Goal: Information Seeking & Learning: Learn about a topic

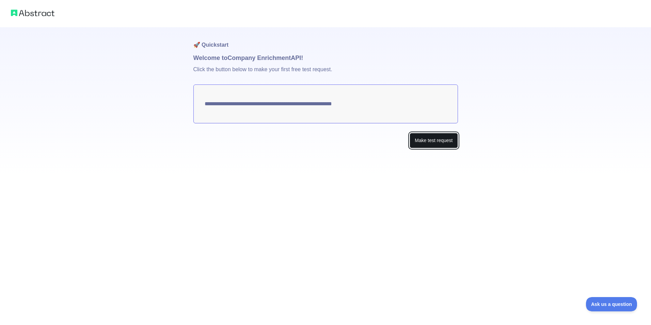
click at [422, 141] on button "Make test request" at bounding box center [434, 140] width 48 height 15
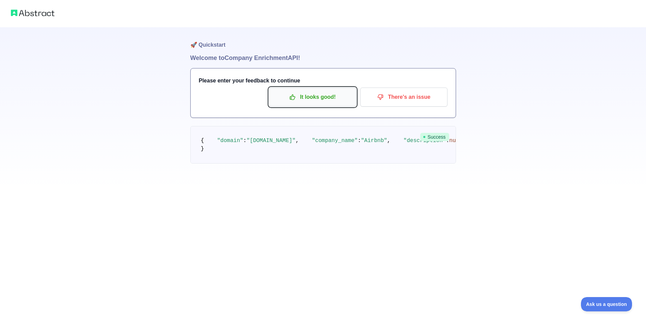
click at [312, 103] on button "It looks good!" at bounding box center [312, 97] width 87 height 19
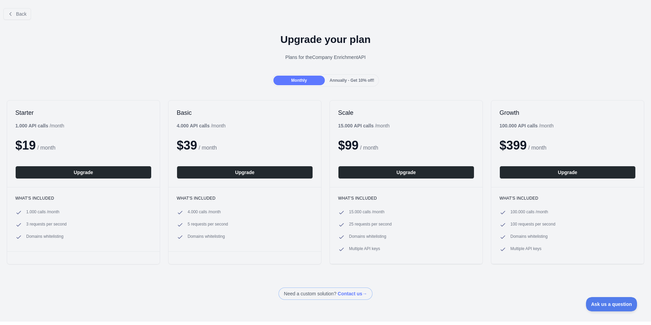
click at [15, 8] on div "Back" at bounding box center [325, 14] width 651 height 22
click at [25, 17] on button "Back" at bounding box center [17, 14] width 28 height 12
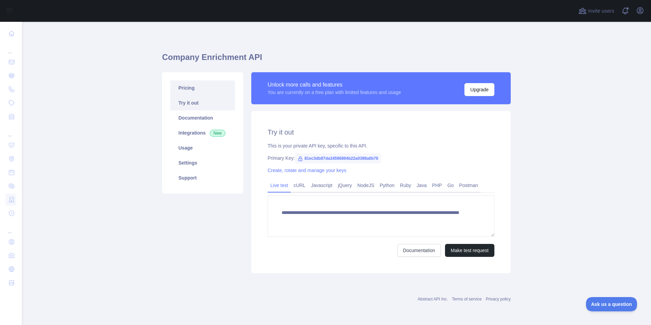
click at [188, 90] on link "Pricing" at bounding box center [202, 87] width 65 height 15
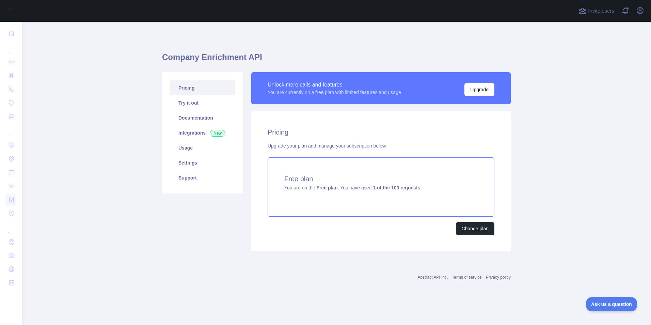
click at [320, 190] on strong "Free plan" at bounding box center [327, 187] width 21 height 5
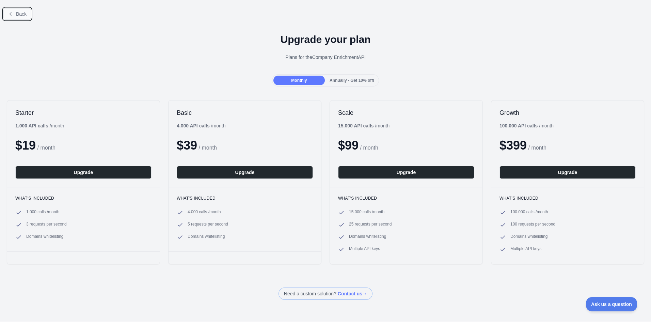
click at [17, 11] on span "Back" at bounding box center [21, 13] width 11 height 5
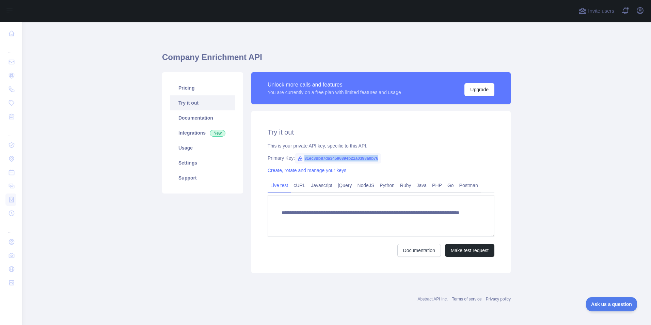
drag, startPoint x: 303, startPoint y: 157, endPoint x: 380, endPoint y: 158, distance: 76.7
click at [380, 158] on span "81ec3db87da34596894b22a0398a0b76" at bounding box center [338, 158] width 86 height 10
copy span "81ec3db87da34596894b22a0398a0b76"
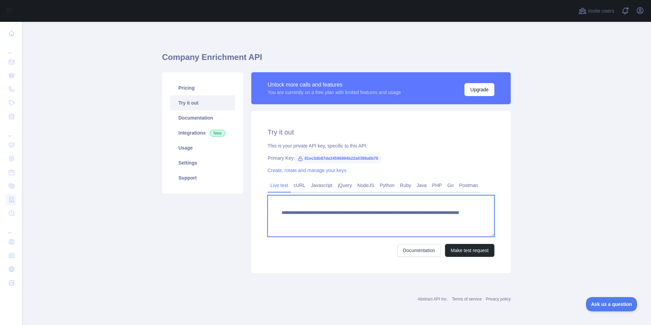
drag, startPoint x: 433, startPoint y: 219, endPoint x: 275, endPoint y: 216, distance: 158.1
click at [275, 216] on textarea "**********" at bounding box center [381, 216] width 227 height 42
click at [444, 222] on textarea "**********" at bounding box center [381, 216] width 227 height 42
drag, startPoint x: 432, startPoint y: 221, endPoint x: 406, endPoint y: 221, distance: 26.2
click at [406, 221] on textarea "**********" at bounding box center [381, 216] width 227 height 42
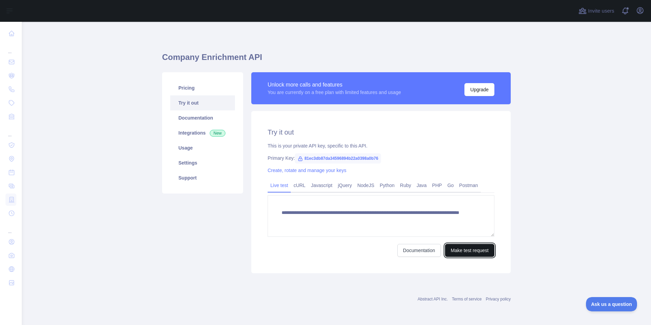
click at [458, 251] on button "Make test request" at bounding box center [469, 250] width 49 height 13
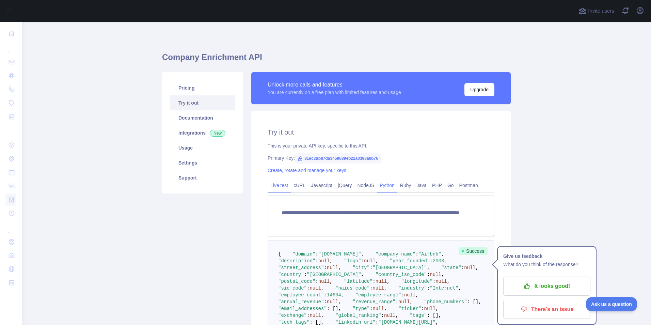
click at [387, 186] on link "Python" at bounding box center [387, 185] width 20 height 11
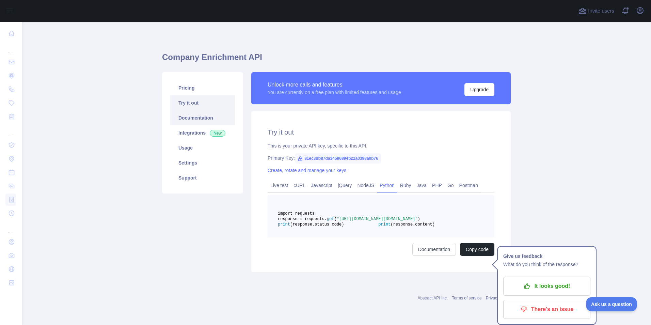
click at [186, 125] on link "Documentation" at bounding box center [202, 117] width 65 height 15
click at [577, 129] on main "Company Enrichment API Pricing Try it out Documentation Integrations New Usage …" at bounding box center [337, 173] width 630 height 303
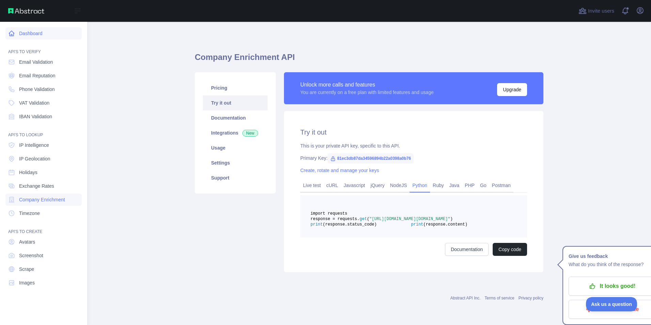
click at [36, 35] on link "Dashboard" at bounding box center [43, 33] width 76 height 12
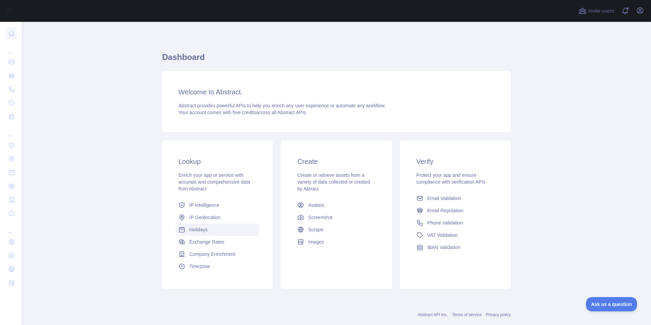
click at [200, 230] on span "Holidays" at bounding box center [198, 229] width 18 height 7
click at [447, 197] on span "Email Validation" at bounding box center [445, 198] width 34 height 7
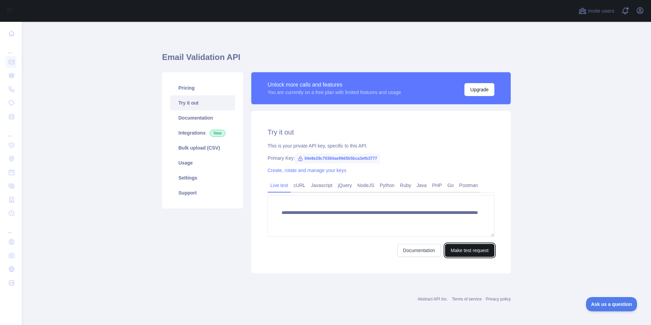
click at [458, 253] on button "Make test request" at bounding box center [469, 250] width 49 height 13
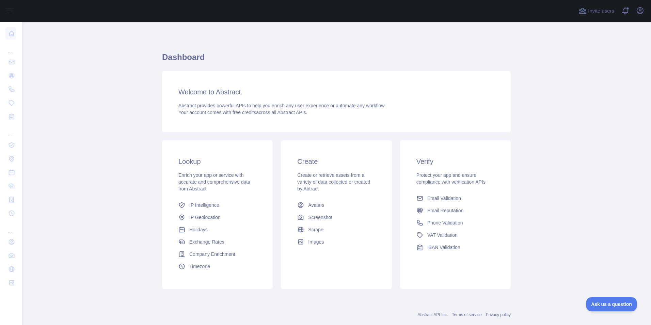
click at [538, 185] on main "Dashboard Welcome to Abstract. Abstract provides powerful APIs to help you enri…" at bounding box center [337, 173] width 630 height 303
click at [443, 207] on span "Email Reputation" at bounding box center [446, 210] width 36 height 7
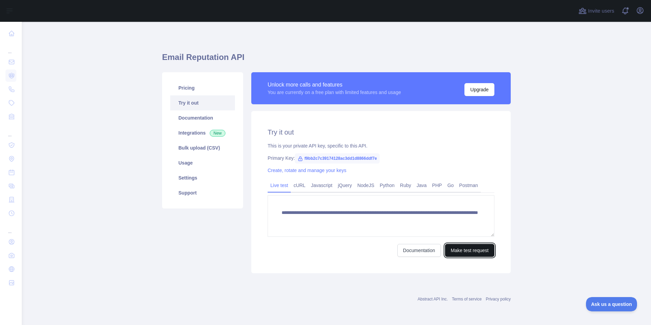
click at [463, 247] on button "Make test request" at bounding box center [469, 250] width 49 height 13
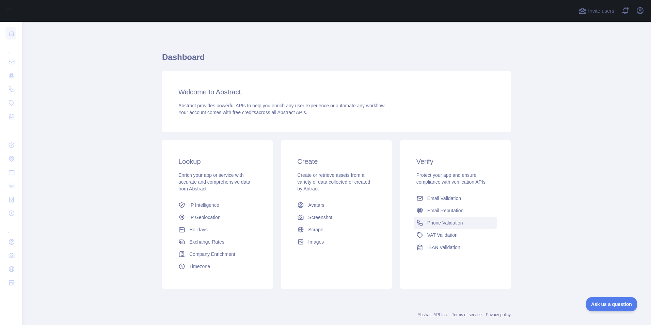
click at [455, 221] on span "Phone Validation" at bounding box center [446, 222] width 36 height 7
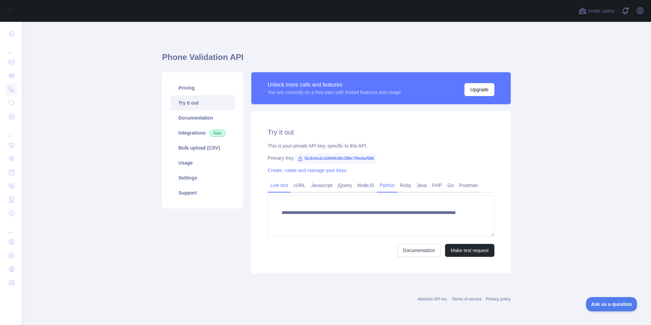
click at [385, 186] on link "Python" at bounding box center [387, 185] width 20 height 11
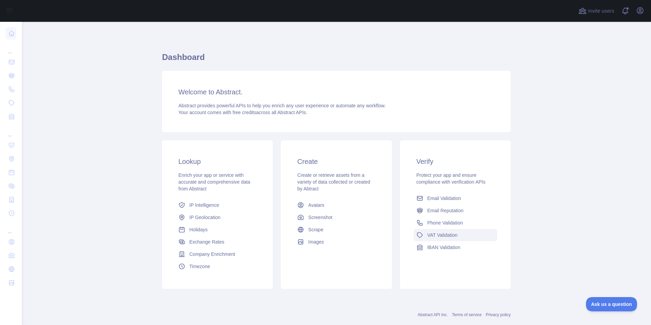
click at [447, 234] on span "VAT Validation" at bounding box center [443, 235] width 30 height 7
click at [440, 244] on link "IBAN Validation" at bounding box center [455, 247] width 83 height 12
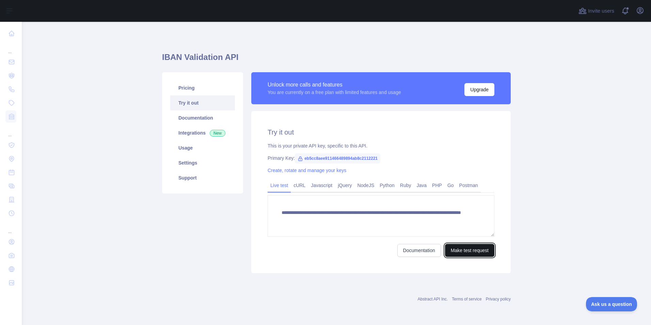
click at [472, 249] on button "Make test request" at bounding box center [469, 250] width 49 height 13
click at [192, 84] on link "Pricing" at bounding box center [202, 87] width 65 height 15
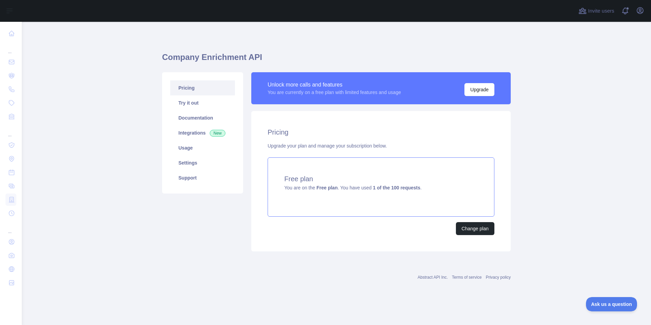
click at [357, 196] on div "Free plan You are on the Free plan . You have used 1 of the 100 requests ." at bounding box center [381, 186] width 227 height 59
click at [180, 164] on link "Settings" at bounding box center [202, 162] width 65 height 15
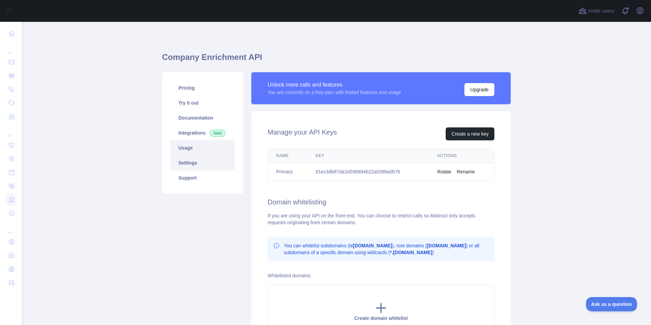
click at [183, 150] on link "Usage" at bounding box center [202, 147] width 65 height 15
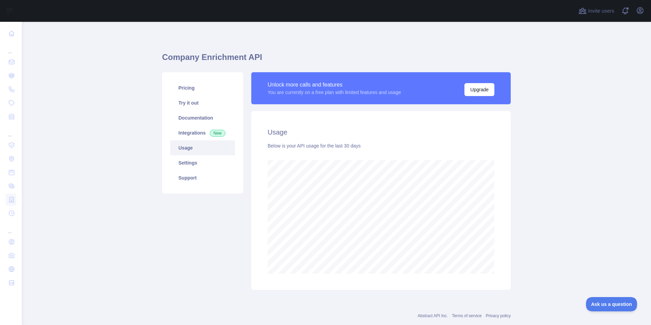
scroll to position [303, 625]
click at [190, 136] on link "Integrations New" at bounding box center [202, 132] width 65 height 15
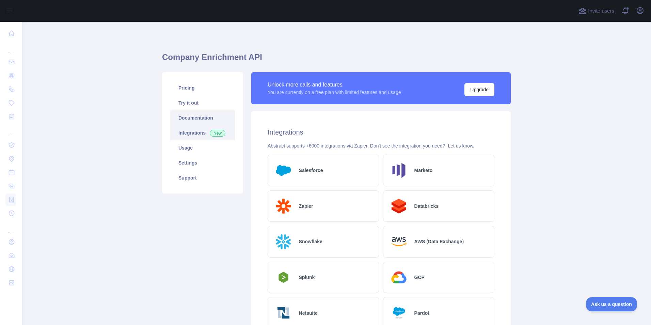
click at [189, 117] on link "Documentation" at bounding box center [202, 117] width 65 height 15
click at [199, 119] on link "Documentation" at bounding box center [202, 117] width 65 height 15
